Goal: Transaction & Acquisition: Purchase product/service

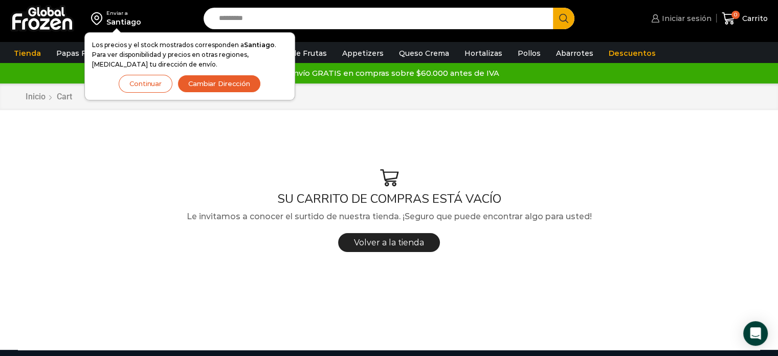
click at [656, 19] on icon at bounding box center [655, 18] width 8 height 8
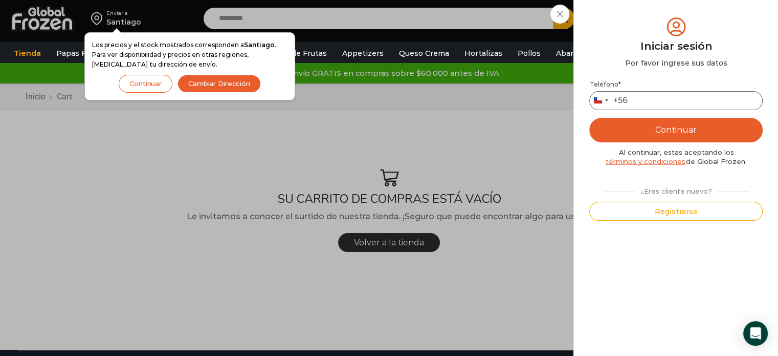
click at [656, 99] on input "Teléfono *" at bounding box center [676, 100] width 173 height 19
type input "*********"
click at [688, 139] on button "Continuar" at bounding box center [676, 130] width 173 height 25
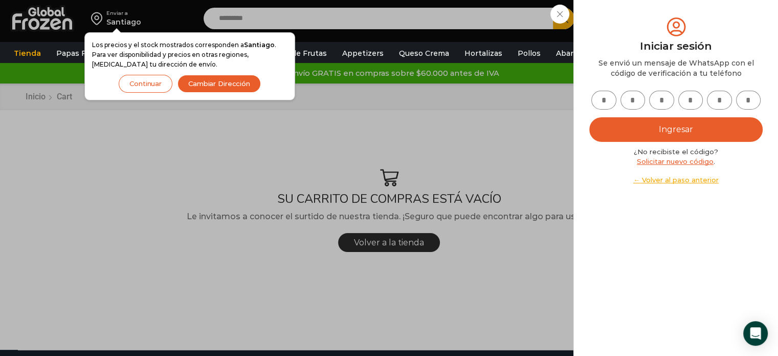
click at [685, 160] on link "Solicitar nuevo código" at bounding box center [675, 161] width 77 height 8
click at [606, 96] on input "text" at bounding box center [604, 100] width 25 height 19
type input "*"
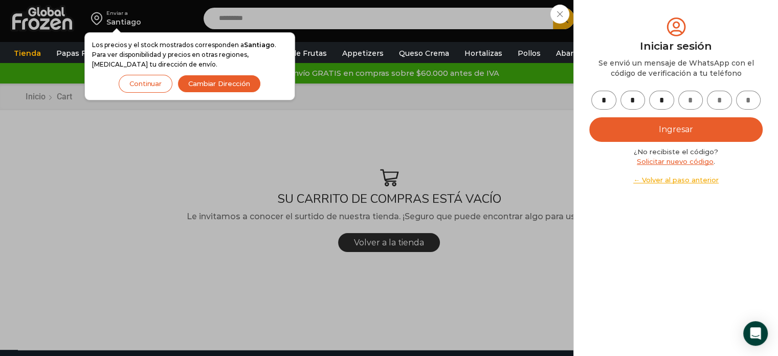
type input "*"
click at [654, 130] on button "Ingresar" at bounding box center [676, 129] width 173 height 25
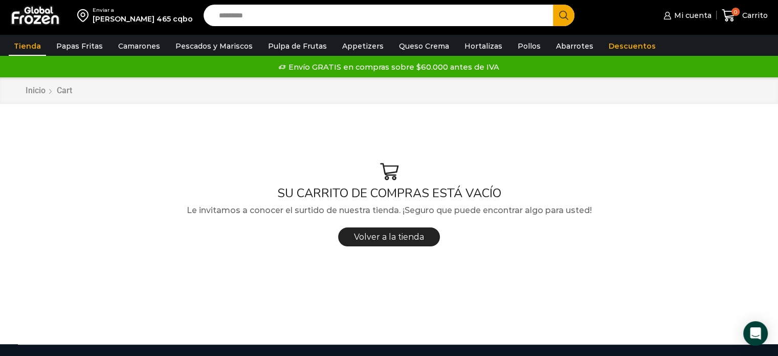
click at [29, 45] on link "Tienda" at bounding box center [27, 45] width 37 height 19
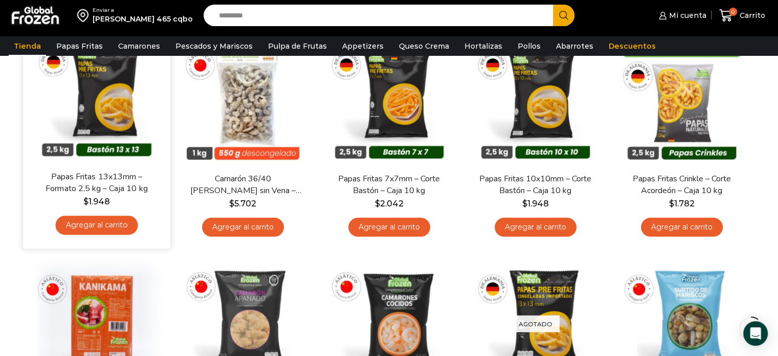
scroll to position [117, 0]
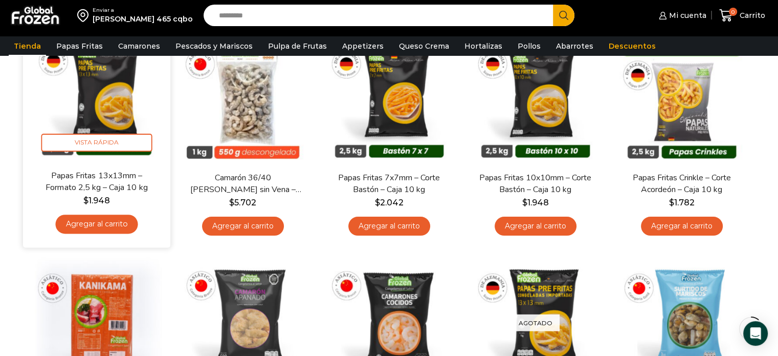
click at [112, 218] on link "Agregar al carrito" at bounding box center [96, 223] width 82 height 19
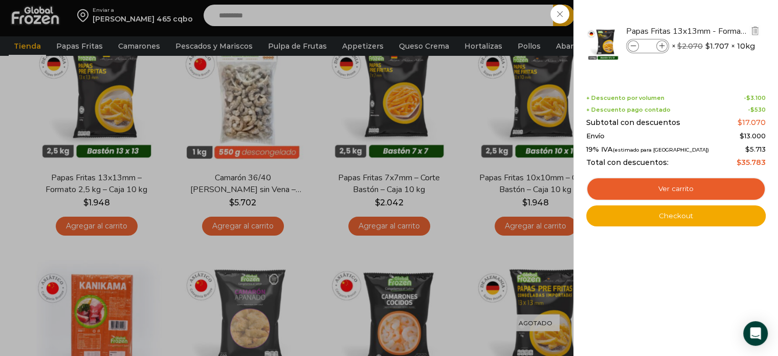
click at [659, 41] on span at bounding box center [662, 45] width 11 height 11
type input "*"
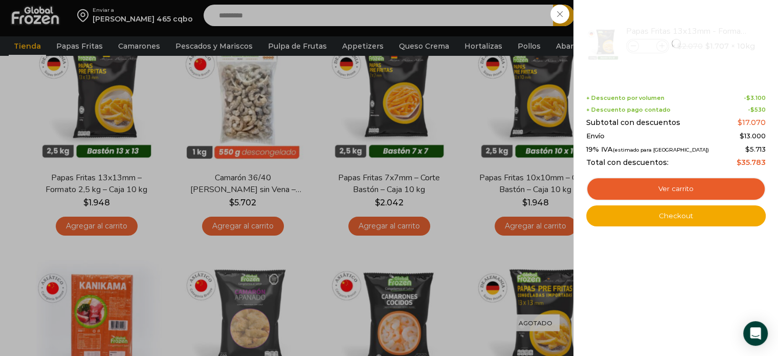
click at [717, 28] on div "1 Carrito 1 1 Shopping Cart *" at bounding box center [742, 16] width 51 height 24
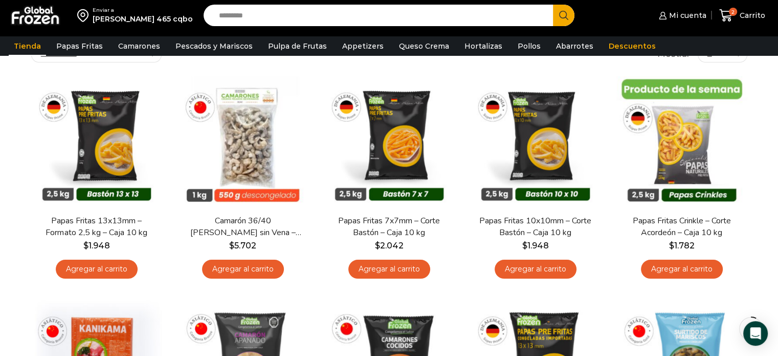
scroll to position [0, 0]
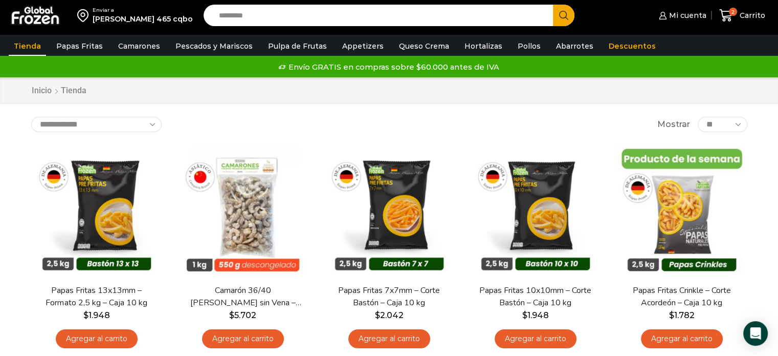
click at [366, 23] on input "Search input" at bounding box center [381, 15] width 335 height 21
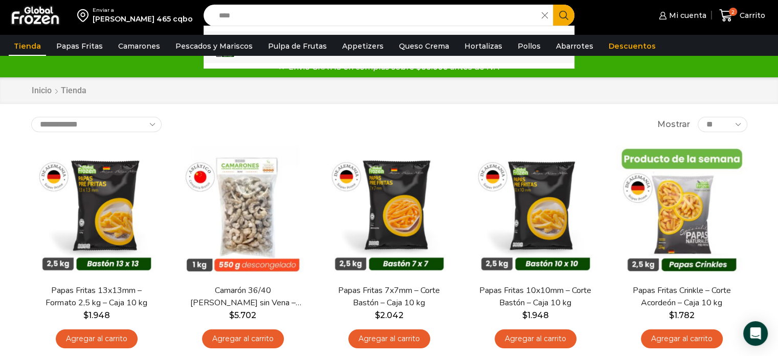
click at [330, 34] on p "Papas Fritas Wedg es – Corte Gajo - Caja 10 kg" at bounding box center [330, 39] width 168 height 11
type input "**********"
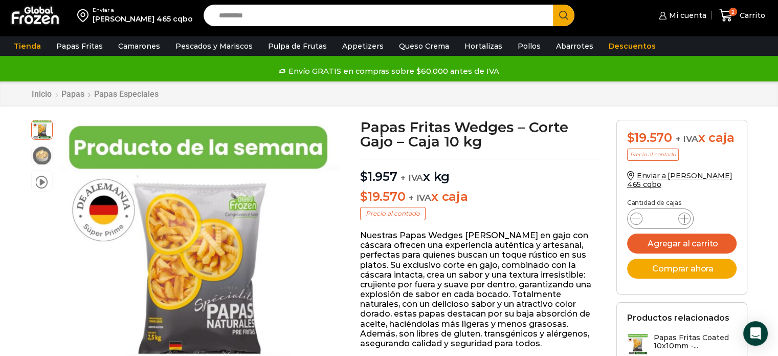
click at [682, 220] on icon at bounding box center [685, 218] width 8 height 8
type input "*"
click at [691, 246] on button "Agregar al carrito" at bounding box center [682, 243] width 110 height 20
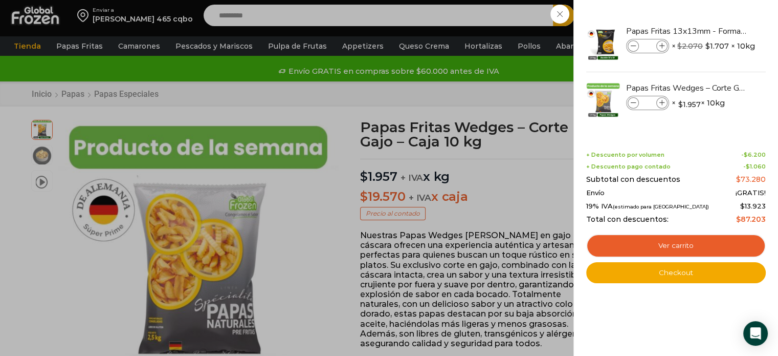
click at [717, 11] on div "4 Carrito 4 4 Shopping Cart *" at bounding box center [742, 16] width 51 height 24
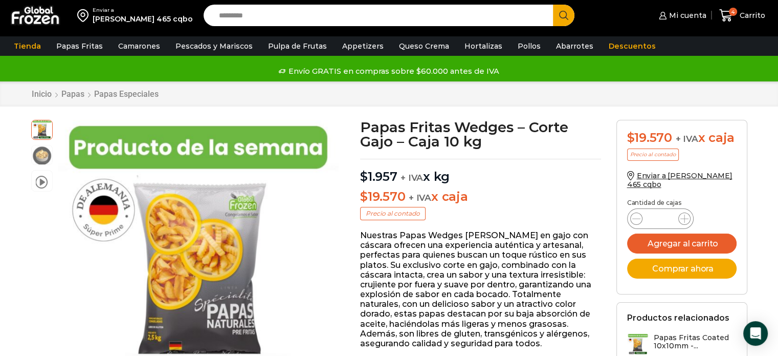
click at [252, 17] on input "Search input" at bounding box center [381, 15] width 335 height 21
type input "*******"
click at [553, 5] on button "Search" at bounding box center [563, 15] width 21 height 21
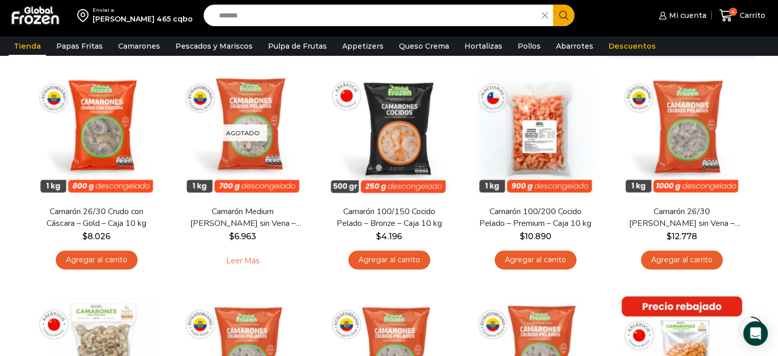
scroll to position [338, 0]
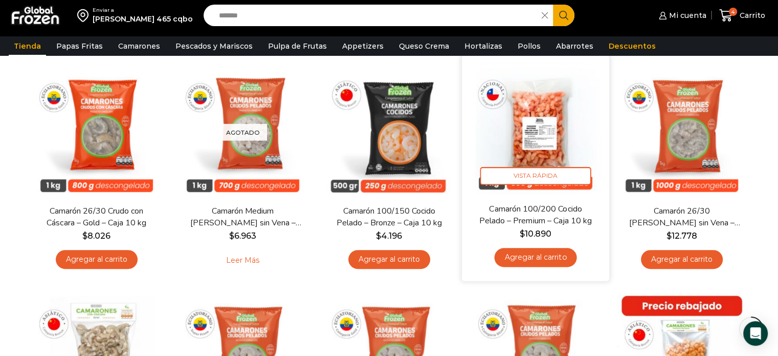
click at [563, 259] on link "Agregar al carrito" at bounding box center [535, 257] width 82 height 19
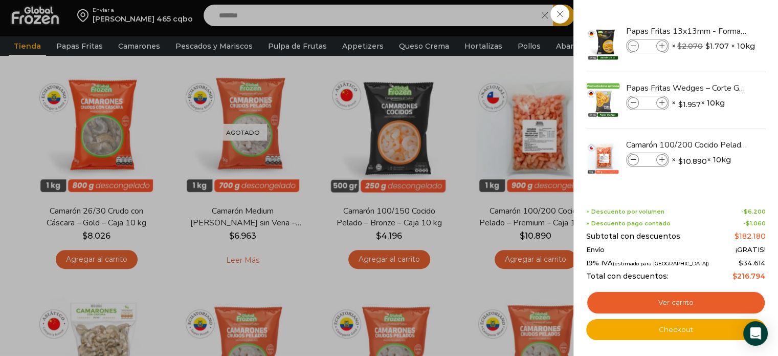
click at [717, 28] on div "5 [GEOGRAPHIC_DATA] 5 5 Shopping Cart *" at bounding box center [742, 16] width 51 height 24
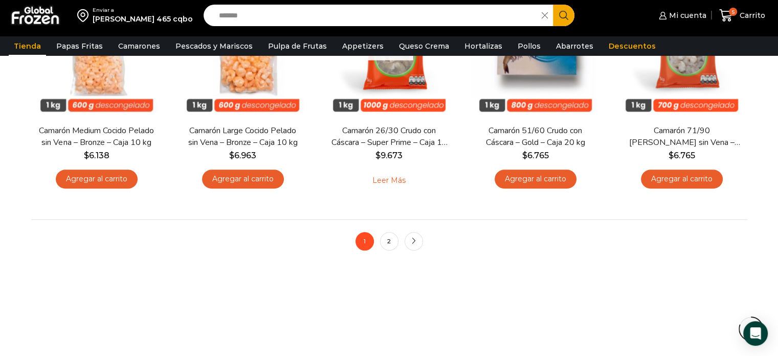
scroll to position [874, 0]
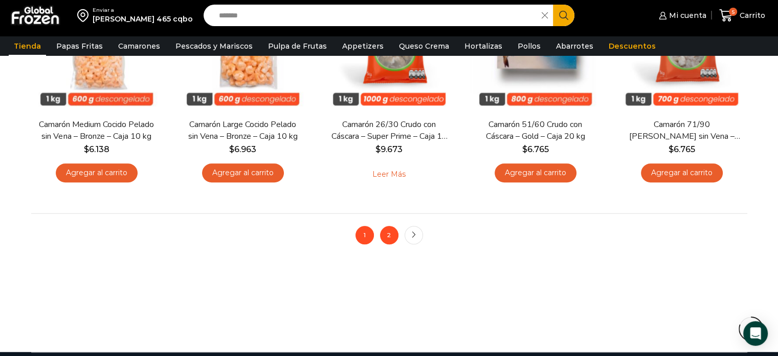
click at [387, 230] on link "2" at bounding box center [389, 235] width 18 height 18
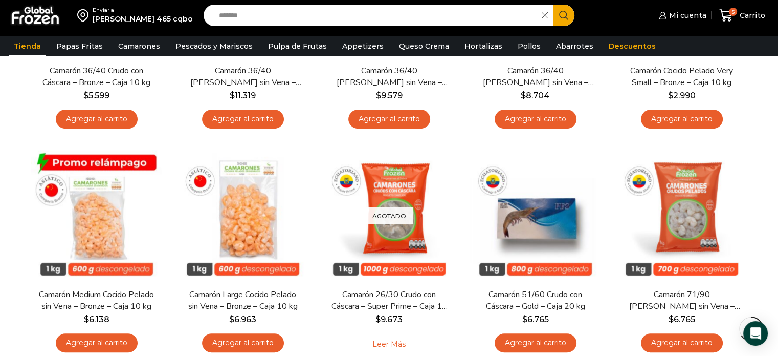
scroll to position [702, 0]
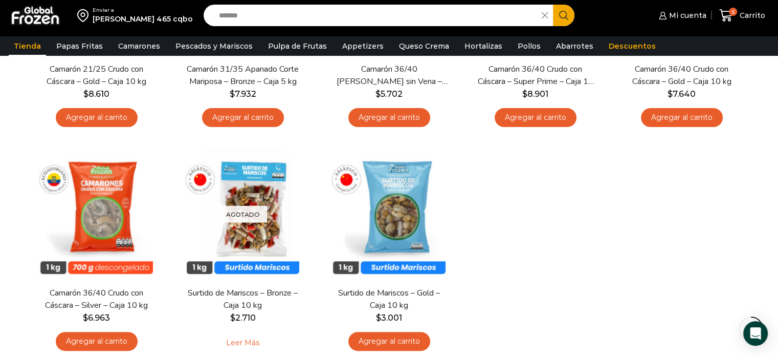
scroll to position [324, 0]
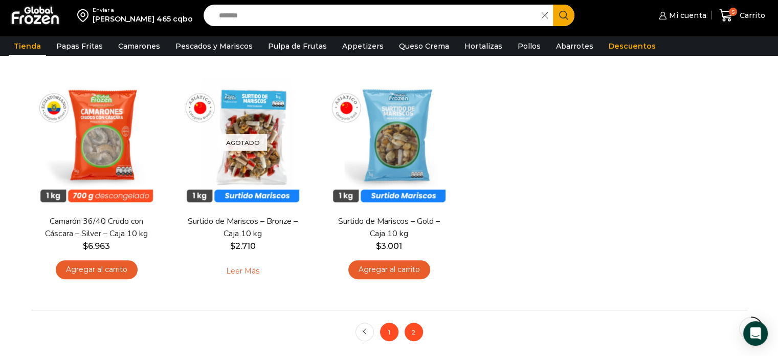
click at [389, 335] on link "1" at bounding box center [389, 331] width 18 height 18
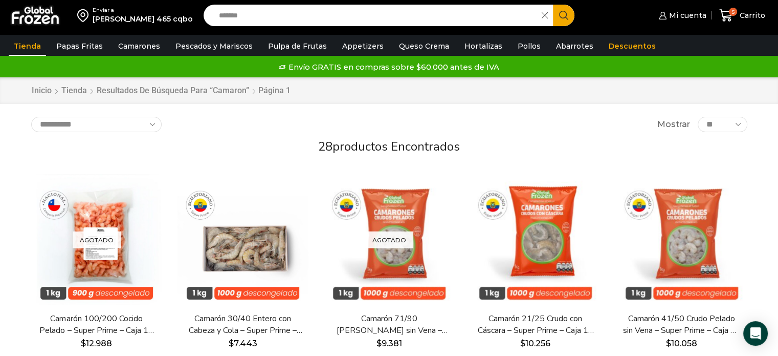
click at [110, 124] on select "**********" at bounding box center [96, 124] width 130 height 15
select select "*****"
click at [31, 117] on select "**********" at bounding box center [96, 124] width 130 height 15
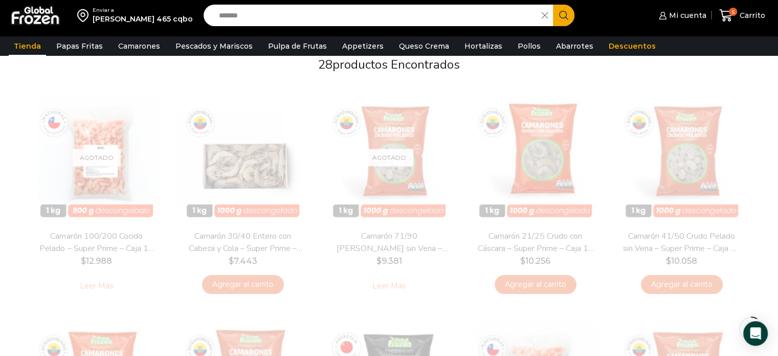
scroll to position [93, 0]
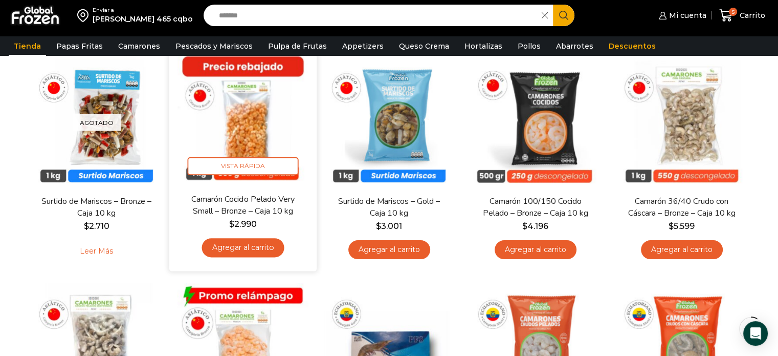
click at [270, 251] on link "Agregar al carrito" at bounding box center [243, 247] width 82 height 19
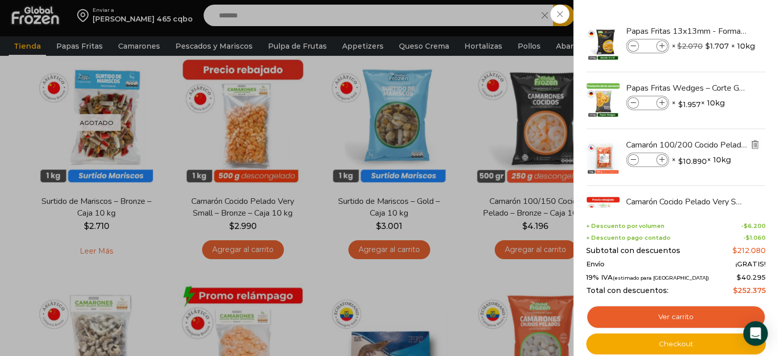
click at [755, 146] on img "Eliminar Camarón 100/200 Cocido Pelado - Premium - Caja 10 kg del carrito" at bounding box center [755, 144] width 9 height 9
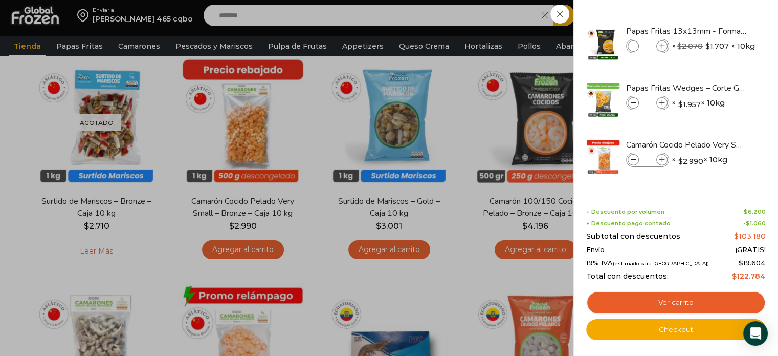
click at [717, 28] on div "5 Carrito 5 5 Shopping Cart *" at bounding box center [742, 16] width 51 height 24
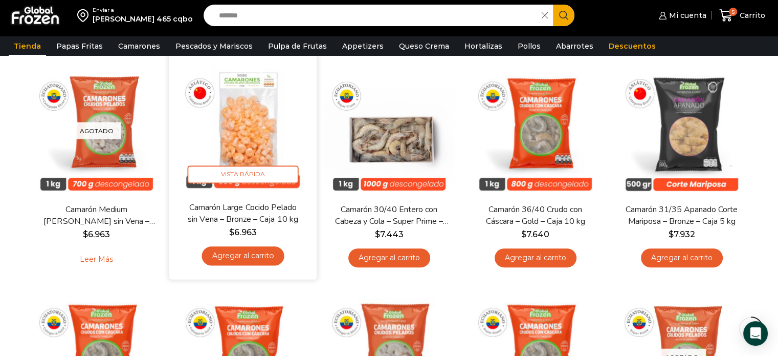
scroll to position [530, 0]
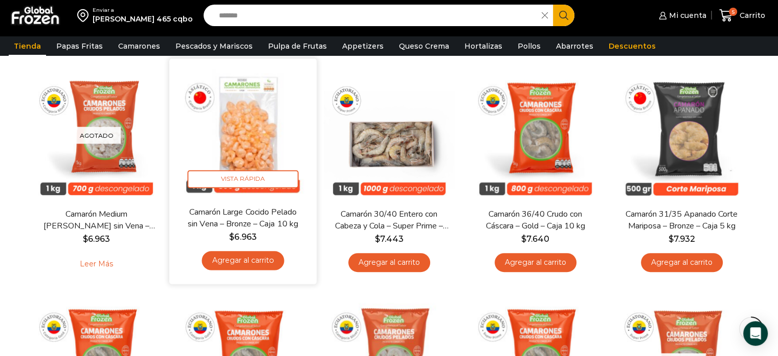
click at [260, 137] on img at bounding box center [243, 132] width 132 height 132
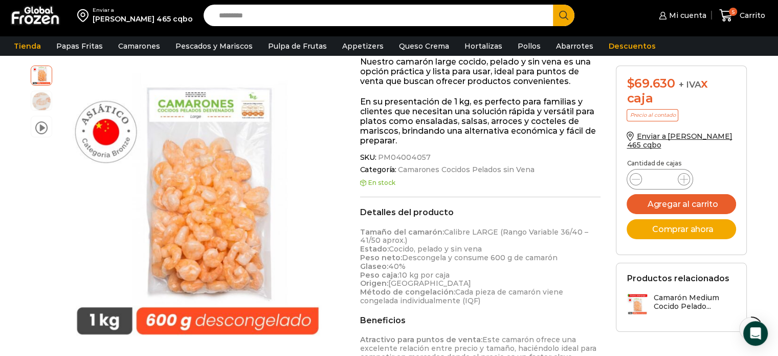
scroll to position [172, 0]
click at [673, 206] on button "Agregar al carrito" at bounding box center [682, 204] width 110 height 20
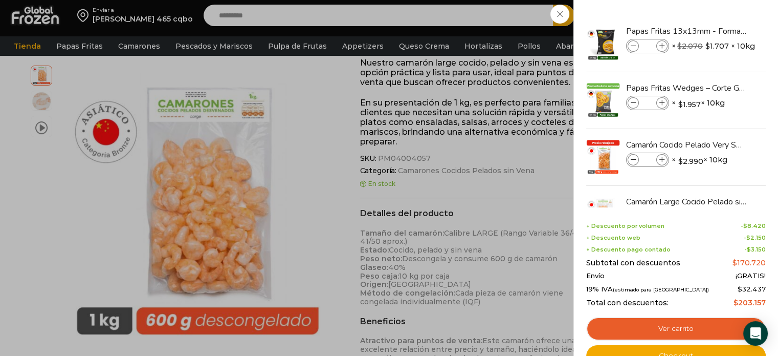
click at [717, 28] on div "6 Carrito 6 6 Shopping Cart *" at bounding box center [742, 16] width 51 height 24
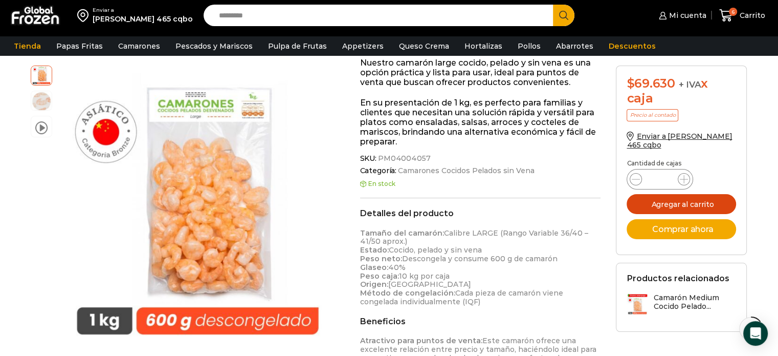
click at [682, 205] on button "Agregar al carrito" at bounding box center [682, 204] width 110 height 20
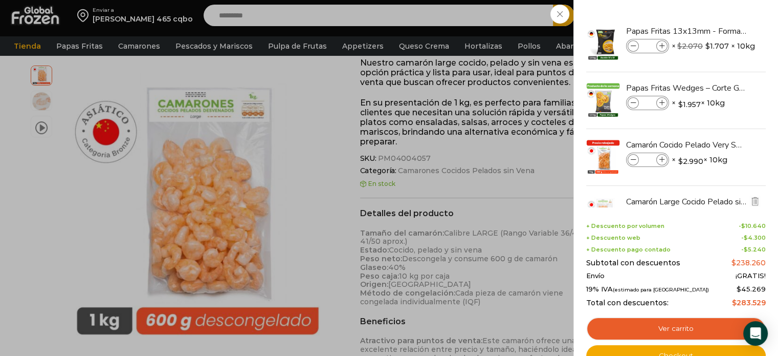
scroll to position [41, 0]
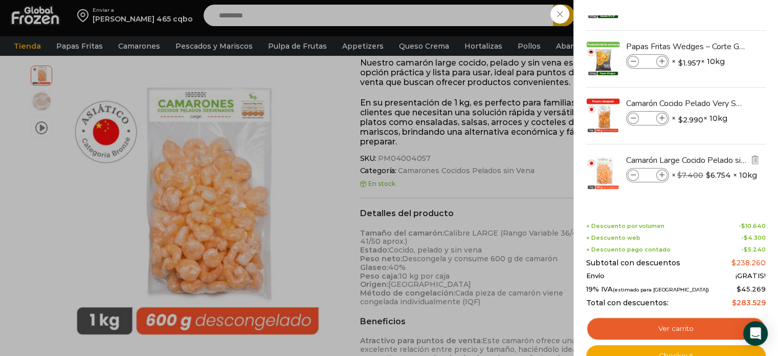
click at [665, 177] on span at bounding box center [662, 174] width 11 height 11
type input "*"
click at [632, 175] on icon at bounding box center [634, 175] width 6 height 6
type input "*"
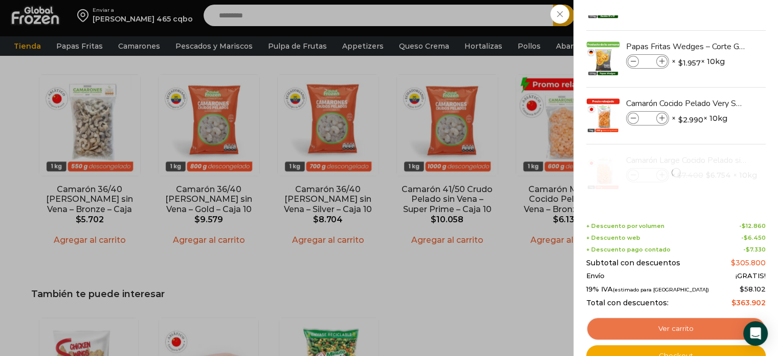
scroll to position [729, 0]
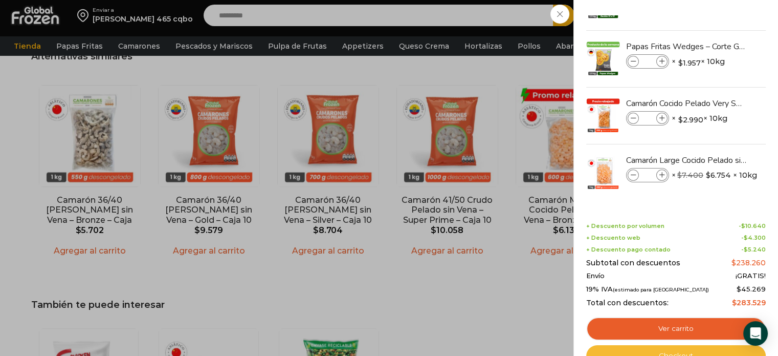
click at [695, 349] on link "Checkout" at bounding box center [676, 355] width 180 height 21
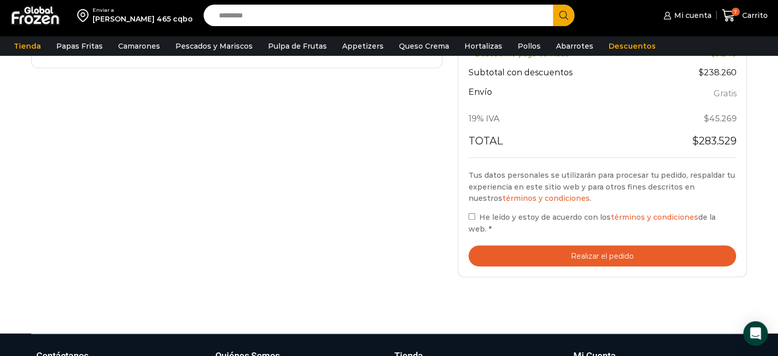
scroll to position [421, 0]
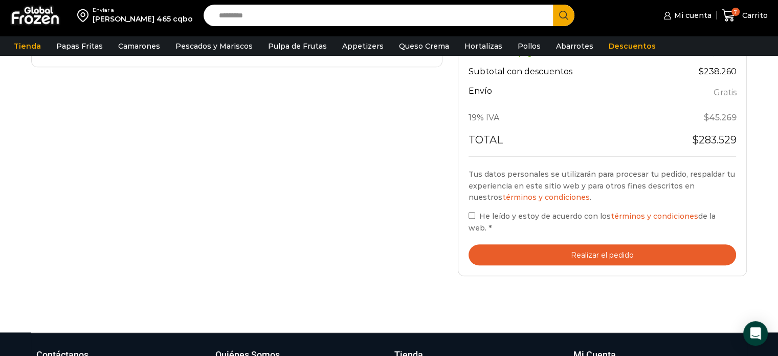
click at [471, 222] on label "He leído y estoy de acuerdo con los términos y condiciones de la web. *" at bounding box center [603, 222] width 268 height 24
click at [537, 248] on button "Realizar el pedido" at bounding box center [603, 254] width 268 height 21
